Goal: Information Seeking & Learning: Learn about a topic

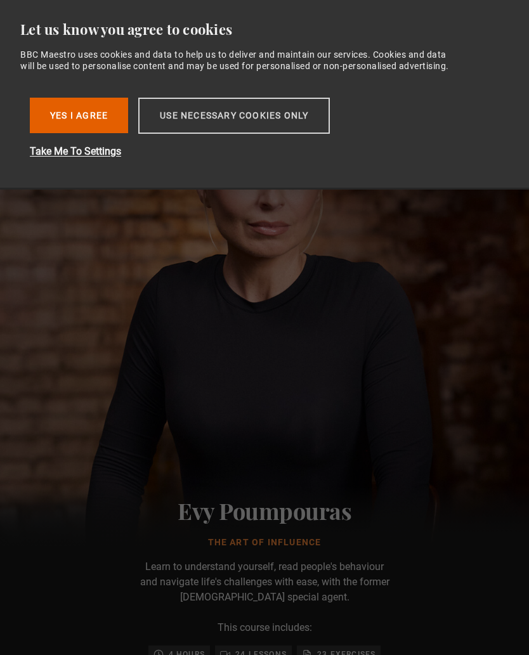
click at [266, 123] on button "Use necessary cookies only" at bounding box center [233, 116] width 191 height 36
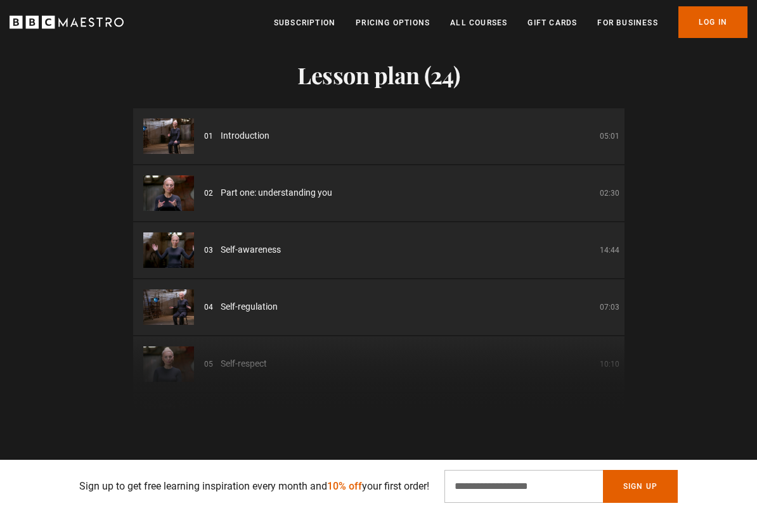
scroll to position [0, 877]
click at [528, 163] on div "Lesson plan (24) 01 Introduction 05:01 02 Part one: understanding you 02:30 03 …" at bounding box center [378, 212] width 757 height 402
click at [489, 25] on link "All Courses" at bounding box center [478, 22] width 57 height 13
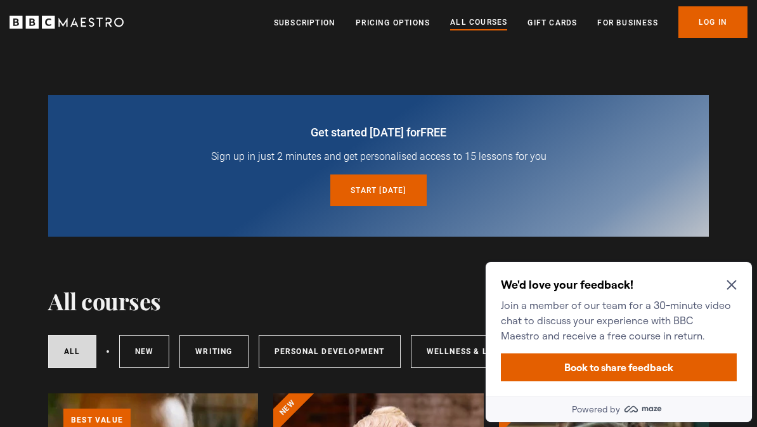
click at [733, 275] on div "We'd love your feedback! Join a member of our team for a 30-minute video chat t…" at bounding box center [618, 329] width 266 height 134
click at [731, 284] on icon "Close Maze Prompt" at bounding box center [731, 285] width 10 height 10
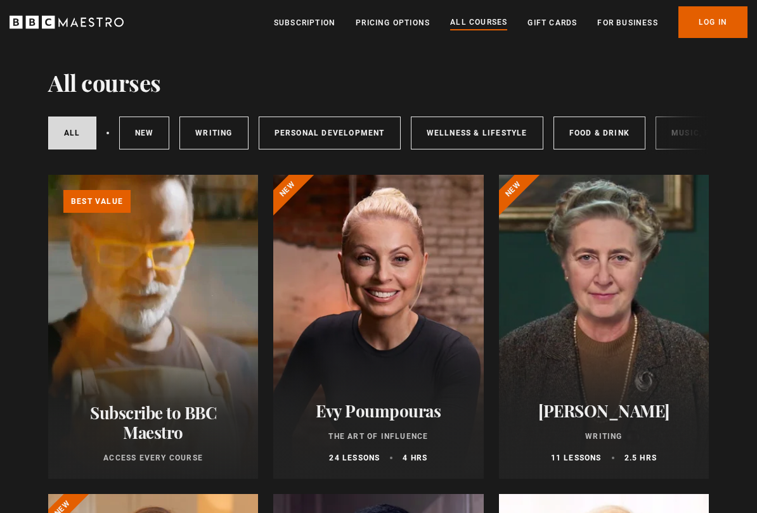
scroll to position [217, 0]
click at [409, 345] on div at bounding box center [378, 328] width 210 height 304
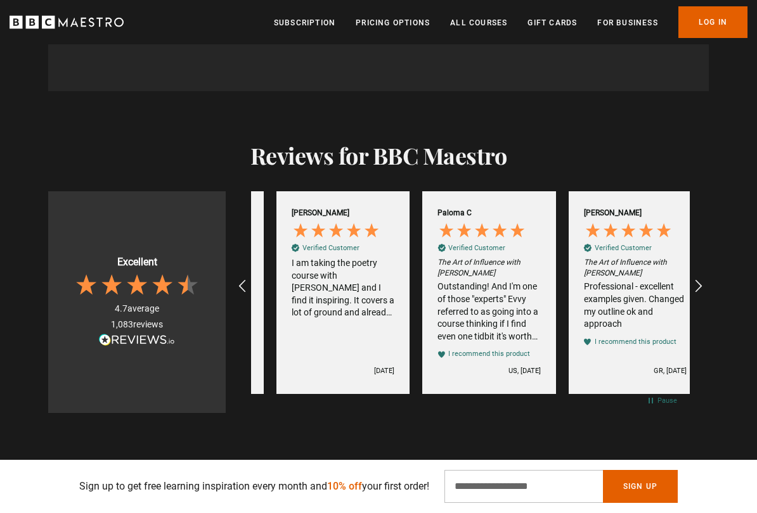
scroll to position [0, 2339]
